Goal: Task Accomplishment & Management: Manage account settings

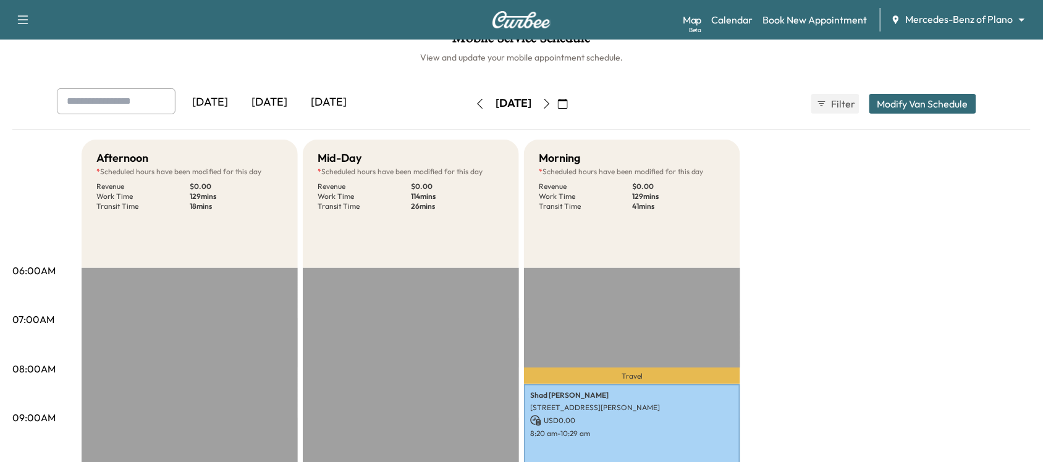
scroll to position [28, 0]
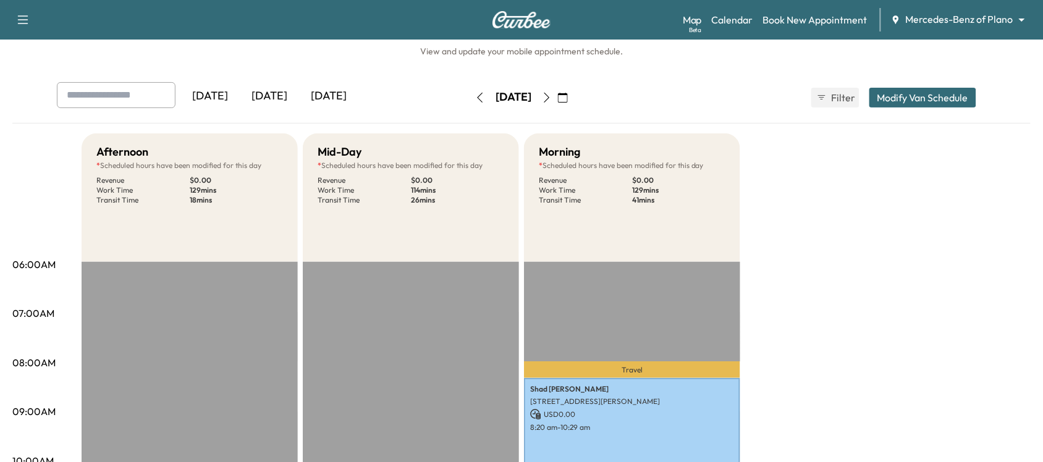
click at [341, 96] on div "[DATE]" at bounding box center [328, 96] width 59 height 28
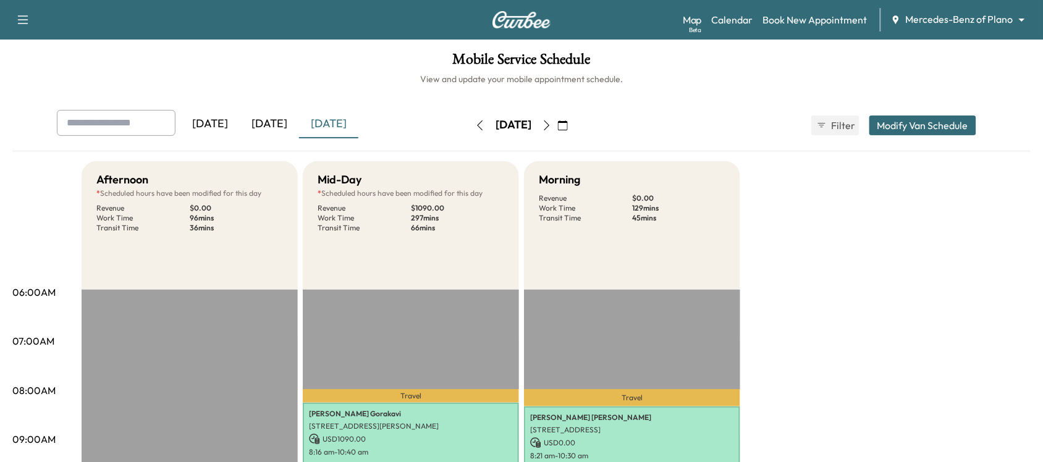
click at [965, 30] on div "Map Beta Calendar Book New Appointment Mercedes-Benz of Plano ******** ​" at bounding box center [858, 19] width 350 height 23
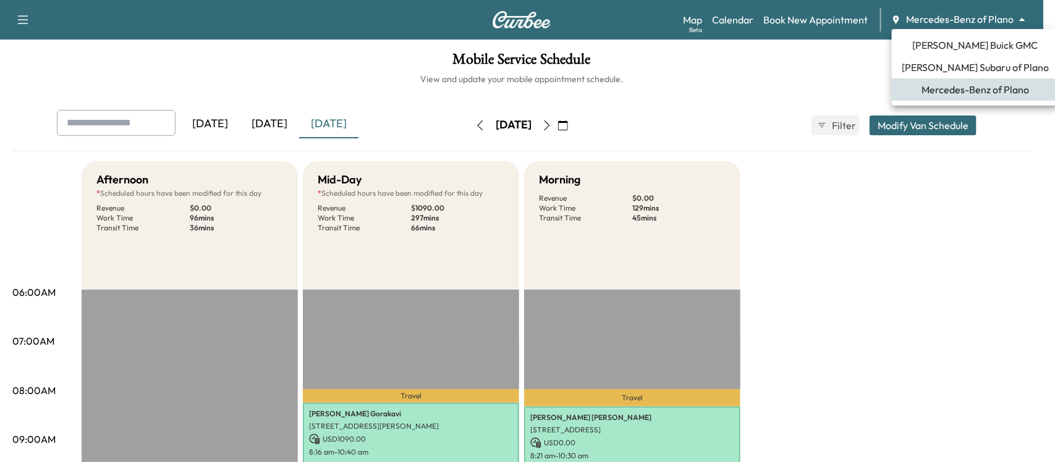
click at [964, 14] on body "Support Log Out Map Beta Calendar Book New Appointment Mercedes-Benz of Plano *…" at bounding box center [527, 231] width 1055 height 462
click at [952, 61] on span "[PERSON_NAME] Subaru of Plano" at bounding box center [975, 67] width 147 height 15
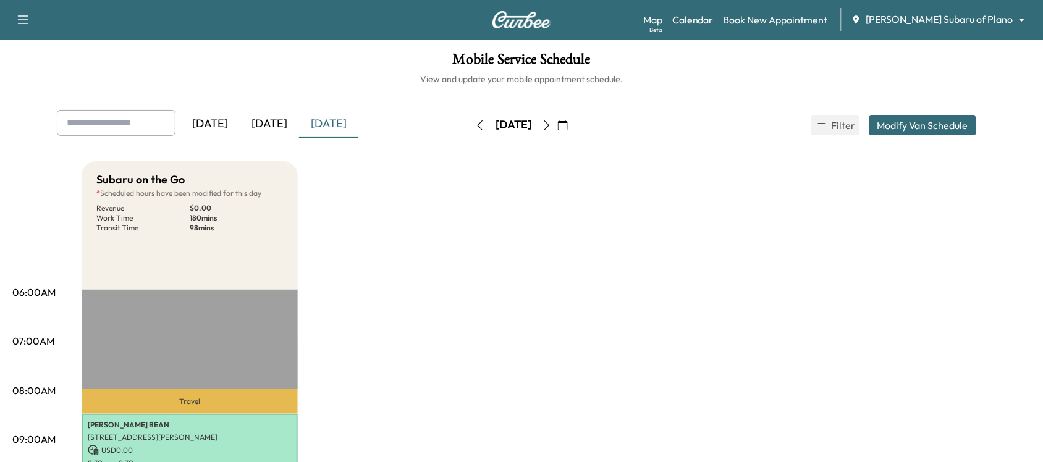
click at [939, 28] on div "Map Beta Calendar Book New Appointment [PERSON_NAME] Subaru of Plano ******** ​" at bounding box center [838, 19] width 390 height 23
click at [944, 20] on body "Support Log Out Map Beta Calendar Book New Appointment [PERSON_NAME] Subaru of …" at bounding box center [521, 231] width 1043 height 462
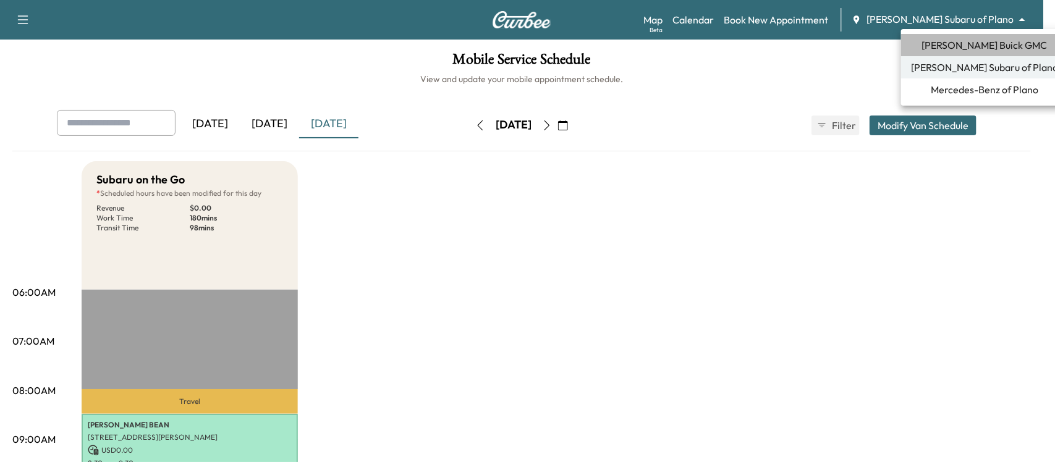
click at [984, 42] on span "[PERSON_NAME] Buick GMC" at bounding box center [984, 45] width 125 height 15
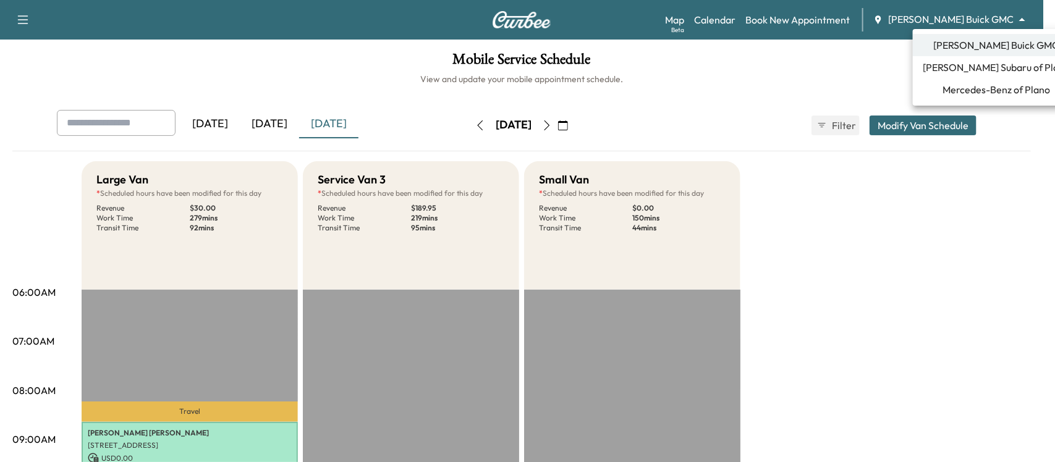
click at [962, 23] on body "Support Log Out Map Beta Calendar Book New Appointment [PERSON_NAME] Buick GMC …" at bounding box center [527, 231] width 1055 height 462
click at [967, 88] on span "Mercedes-Benz of Plano" at bounding box center [996, 89] width 108 height 15
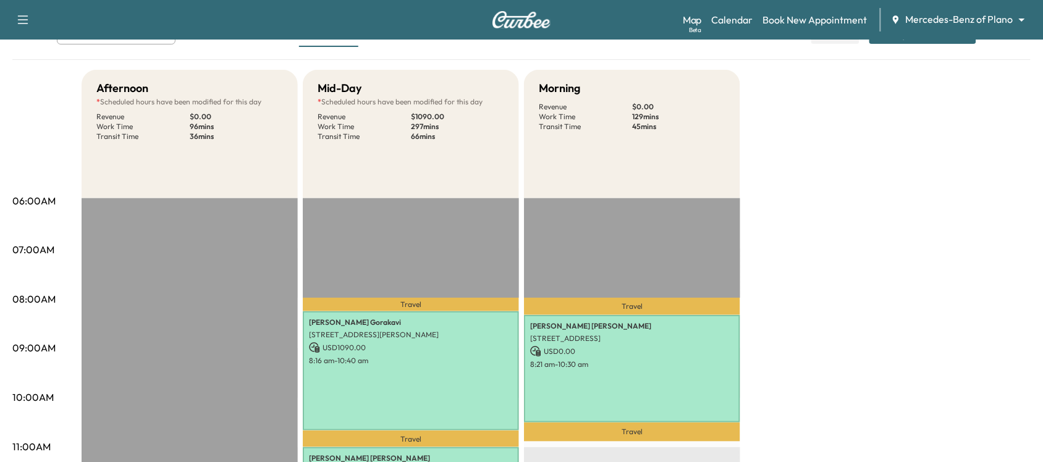
scroll to position [91, 0]
